Goal: Task Accomplishment & Management: Use online tool/utility

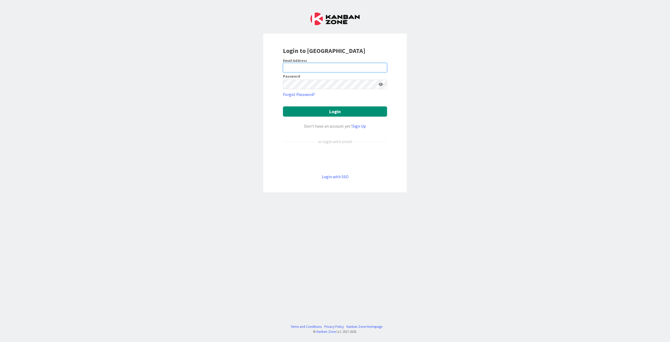
click at [341, 67] on input "email" at bounding box center [335, 67] width 104 height 9
type input "[PERSON_NAME][EMAIL_ADDRESS][DOMAIN_NAME]"
click at [330, 111] on button "Login" at bounding box center [335, 111] width 104 height 10
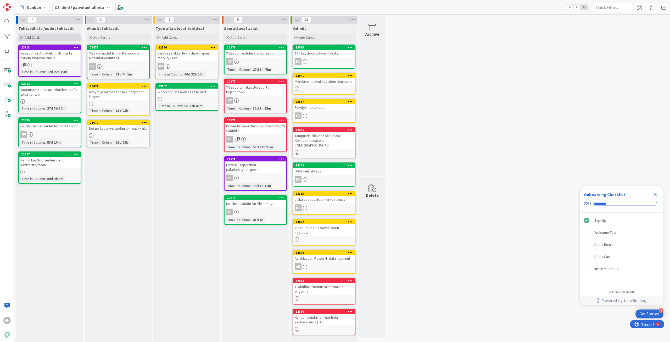
click at [34, 36] on span "Add Card..." at bounding box center [33, 37] width 17 height 5
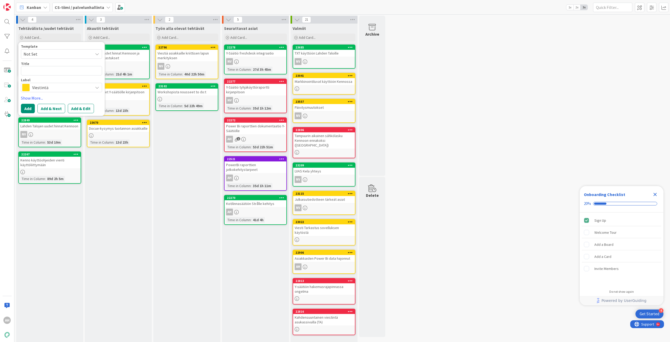
type textarea "x"
type textarea "S"
type textarea "x"
type textarea "SL"
type textarea "x"
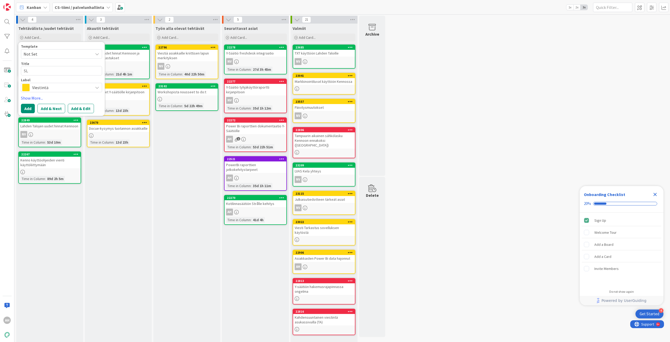
type textarea "SLA"
type textarea "x"
type textarea "SLA-"
type textarea "x"
type textarea "SLA-m"
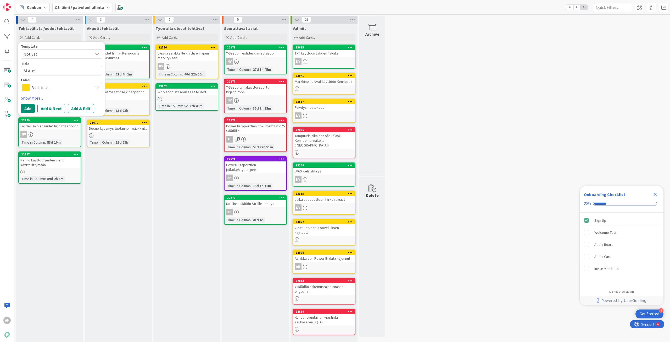
type textarea "x"
type textarea "SLA-mi"
type textarea "x"
type textarea "SLA-mit"
type textarea "x"
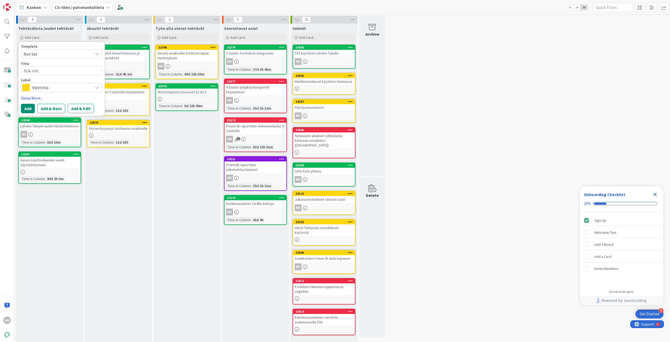
type textarea "SLA-mitt"
type textarea "x"
type textarea "SLA-mitta"
type textarea "x"
type textarea "SLA-mittar"
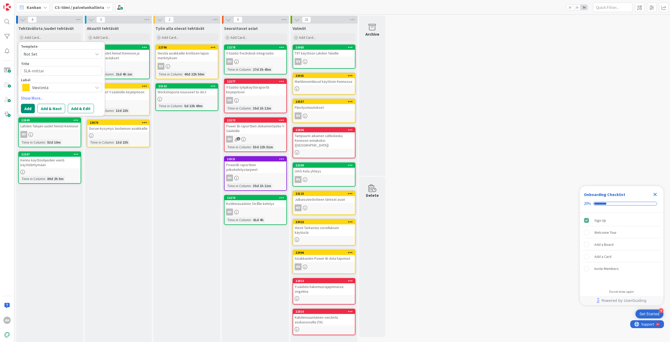
type textarea "x"
type textarea "SLA-mittari"
type textarea "x"
type textarea "SLA-mittari"
type textarea "x"
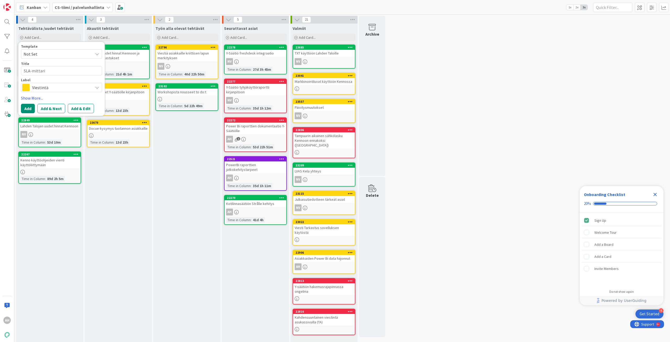
type textarea "SLA-mittari Y"
type textarea "x"
type textarea "SLA-mittari Y-"
type textarea "x"
type textarea "SLA-mittari Y-s"
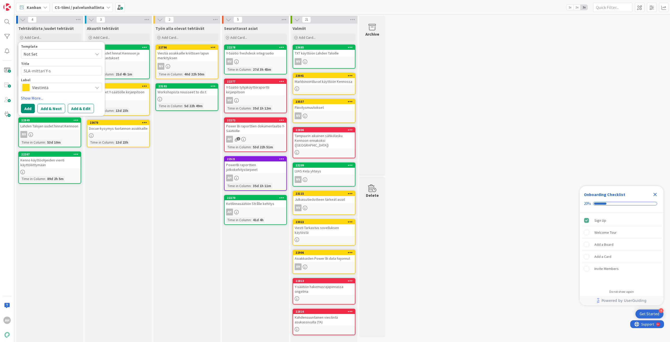
type textarea "x"
type textarea "SLA-mittari Y-ssä"
type textarea "x"
type textarea "SLA-mittari Y-ssät"
type textarea "x"
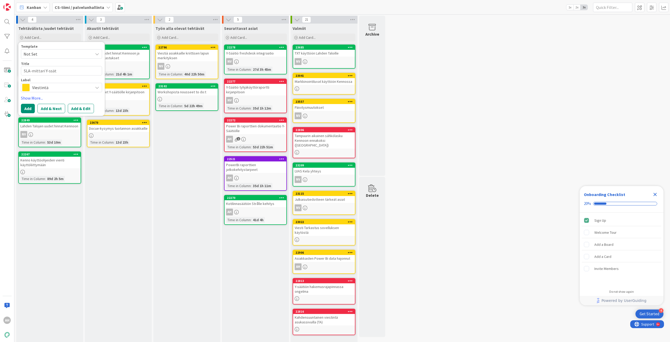
type textarea "SLA-mittari Y-ssäti"
type textarea "x"
type textarea "SLA-mittari Y-ssätiö"
type textarea "x"
type textarea "SLA-mittari Y-ssätiöl"
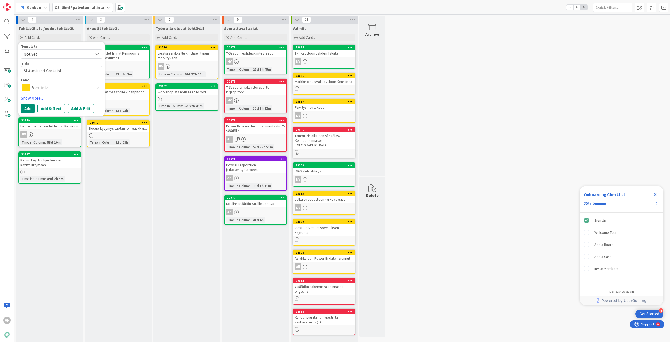
type textarea "x"
type textarea "SLA-mittari Y-ssätiöll"
type textarea "x"
type textarea "SLA-mittari Y-ssätiölle"
click at [47, 88] on span "Viestintä" at bounding box center [61, 87] width 58 height 7
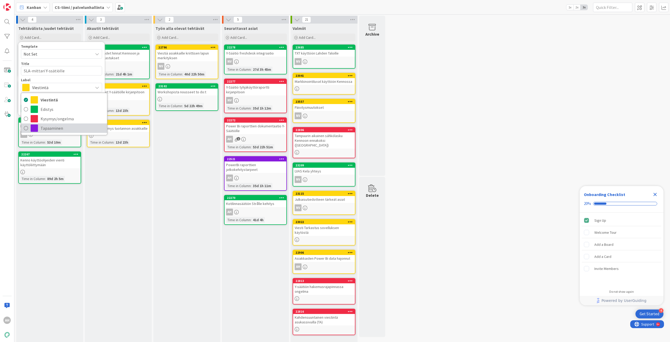
click at [53, 130] on span "Tapaaminen" at bounding box center [73, 128] width 64 height 8
type textarea "x"
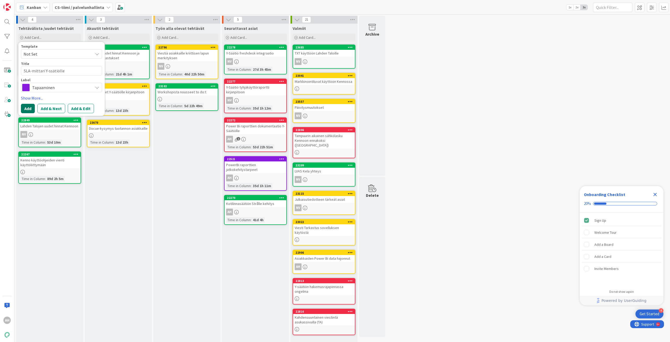
click at [27, 106] on button "Add" at bounding box center [28, 108] width 14 height 9
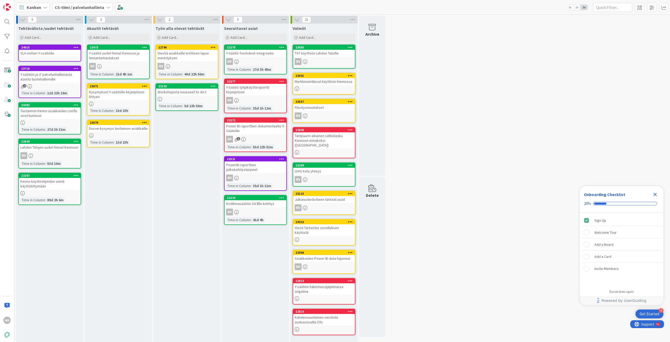
click at [59, 49] on div "24015" at bounding box center [50, 47] width 62 height 5
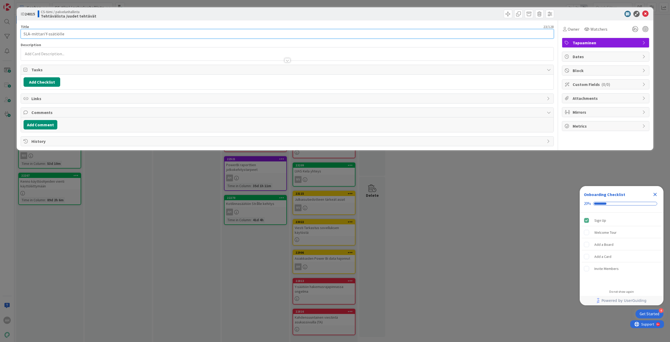
click at [52, 33] on input "SLA-mittari Y-ssätiölle" at bounding box center [287, 33] width 533 height 9
type input "SLA-mittari Y-säätiölle"
click at [64, 53] on div "AH [PERSON_NAME] just joined" at bounding box center [287, 53] width 533 height 13
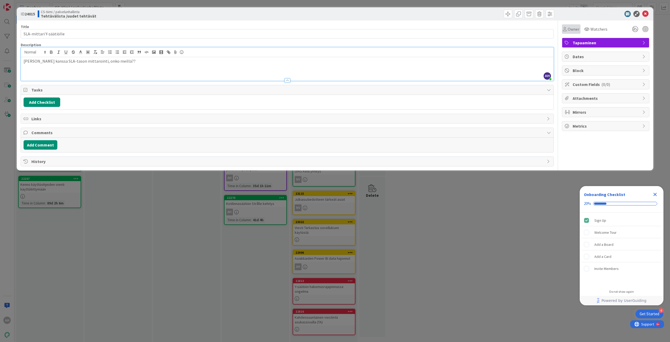
click at [575, 29] on span "Owner" at bounding box center [574, 29] width 12 height 6
click at [590, 65] on span "[PERSON_NAME]" at bounding box center [594, 68] width 25 height 8
click at [648, 13] on icon at bounding box center [646, 14] width 6 height 6
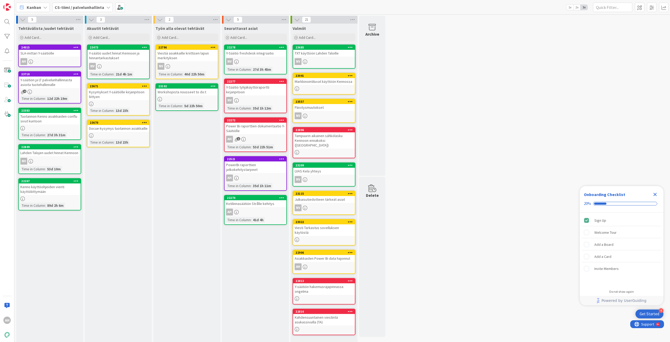
click at [51, 55] on div "SLA-mittari Y-säätiölle" at bounding box center [50, 53] width 62 height 7
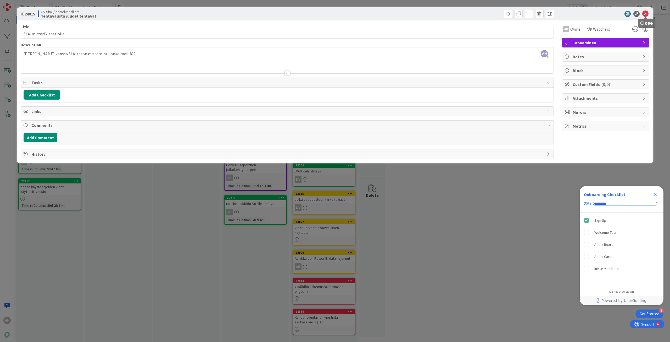
click at [647, 14] on icon at bounding box center [646, 14] width 6 height 6
